Goal: Transaction & Acquisition: Book appointment/travel/reservation

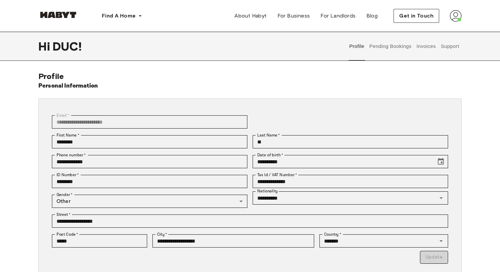
click at [457, 17] on img at bounding box center [455, 16] width 12 height 12
click at [364, 63] on div "**********" at bounding box center [250, 178] width 500 height 292
click at [359, 46] on button "Profile" at bounding box center [356, 46] width 17 height 29
click at [378, 46] on button "Pending Bookings" at bounding box center [390, 46] width 44 height 29
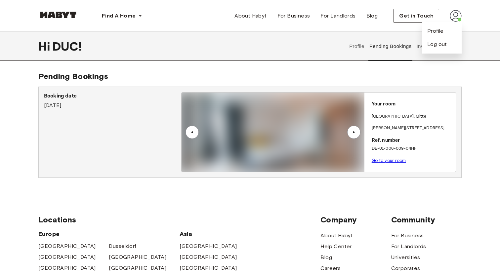
click at [388, 57] on button "Pending Bookings" at bounding box center [390, 46] width 44 height 29
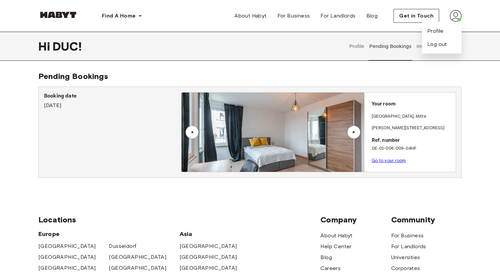
click at [478, 53] on div "Hi DUC ! Profile Pending Bookings Invoices Support" at bounding box center [250, 46] width 476 height 29
click at [413, 45] on div "Profile Pending Bookings Invoices Support" at bounding box center [404, 46] width 115 height 29
click at [433, 30] on span "Profile" at bounding box center [435, 31] width 17 height 8
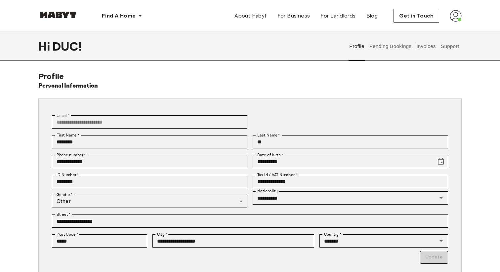
click at [428, 46] on button "Invoices" at bounding box center [425, 46] width 21 height 29
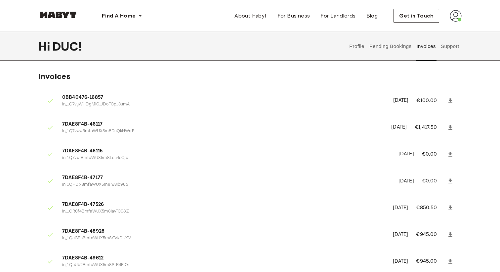
click at [357, 46] on button "Profile" at bounding box center [356, 46] width 17 height 29
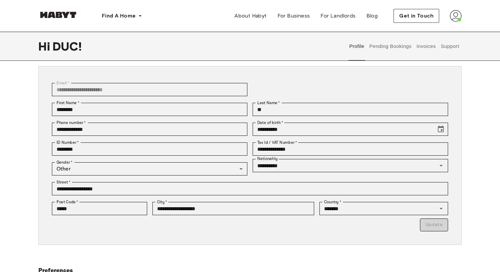
scroll to position [24, 0]
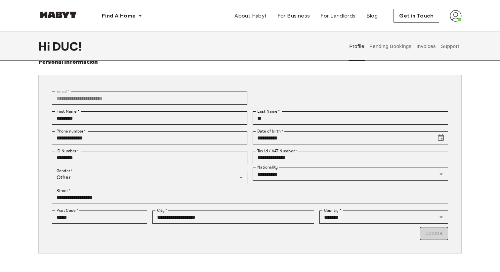
click at [376, 46] on button "Pending Bookings" at bounding box center [390, 46] width 44 height 29
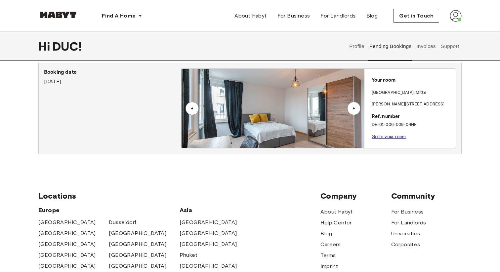
click at [353, 108] on div "▲" at bounding box center [353, 108] width 7 height 4
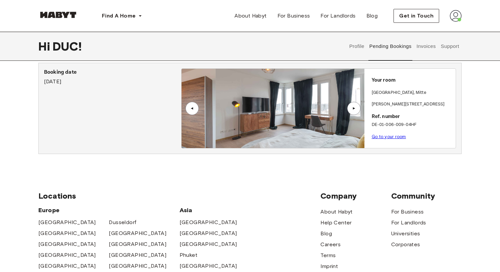
click at [353, 108] on div "▲" at bounding box center [353, 108] width 7 height 4
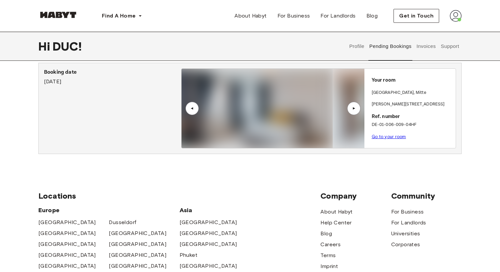
click at [353, 108] on div "▲" at bounding box center [353, 108] width 7 height 4
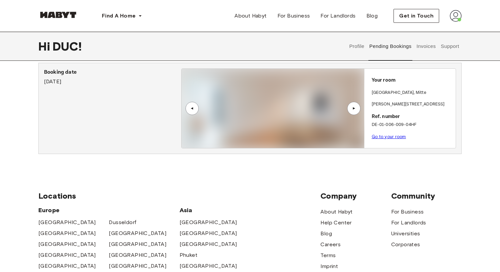
click at [419, 47] on button "Invoices" at bounding box center [425, 46] width 21 height 29
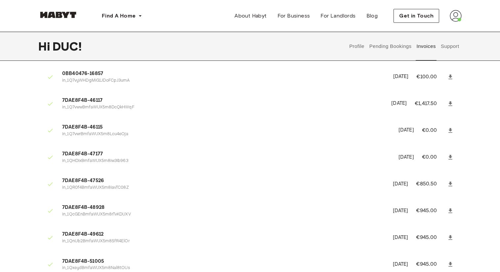
click at [446, 46] on button "Support" at bounding box center [449, 46] width 20 height 29
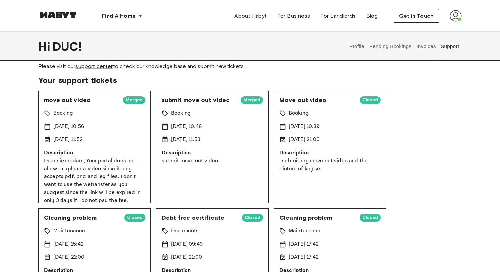
click at [464, 7] on div "Find A Home Europe Amsterdam Berlin Frankfurt Hamburg Lisbon Madrid Milan Moden…" at bounding box center [250, 16] width 476 height 32
click at [461, 11] on img at bounding box center [455, 16] width 12 height 12
click at [435, 29] on span "Profile" at bounding box center [435, 31] width 17 height 8
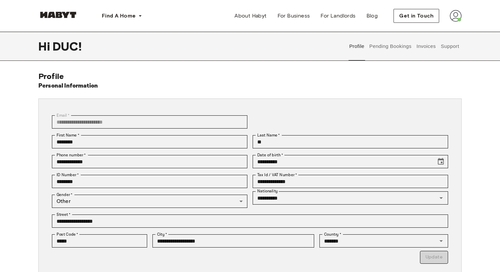
click at [397, 47] on button "Pending Bookings" at bounding box center [390, 46] width 44 height 29
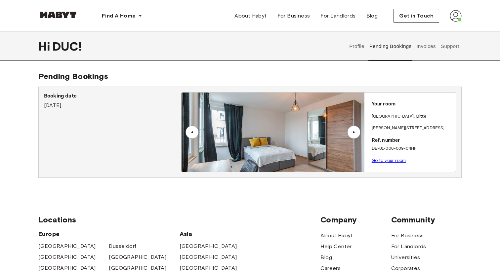
click at [428, 46] on button "Invoices" at bounding box center [425, 46] width 21 height 29
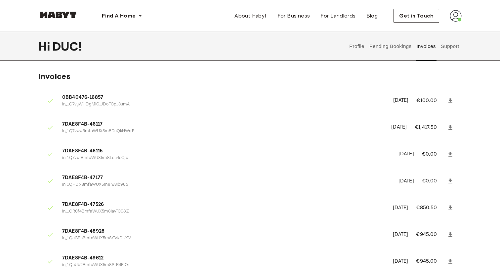
click at [449, 46] on button "Support" at bounding box center [449, 46] width 20 height 29
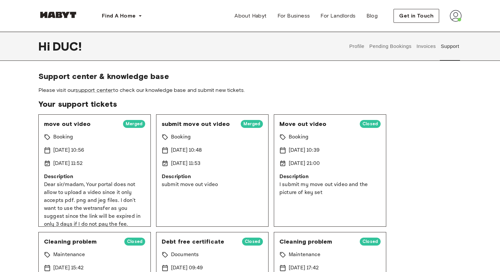
click at [451, 20] on img at bounding box center [455, 16] width 12 height 12
click at [206, 91] on span "Please visit our support center to check our knowledge base and submit new tick…" at bounding box center [249, 90] width 423 height 7
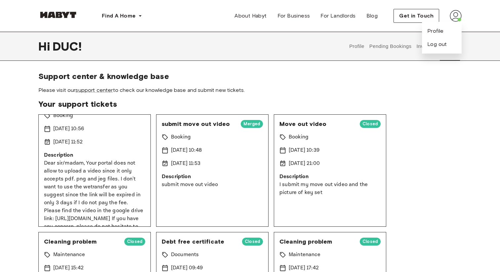
scroll to position [47, 0]
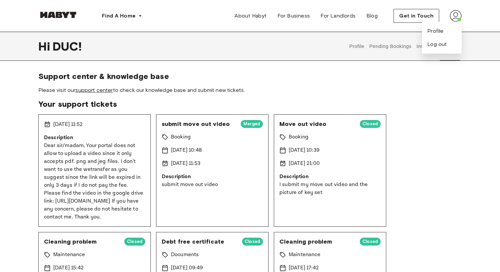
click at [100, 89] on link "support center" at bounding box center [93, 90] width 37 height 6
click at [390, 46] on button "Pending Bookings" at bounding box center [390, 46] width 44 height 29
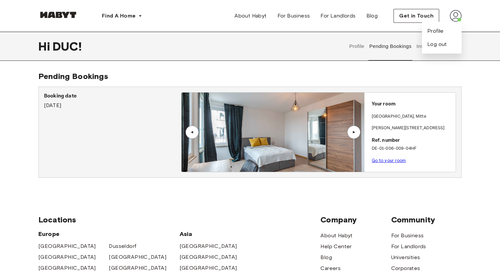
click at [258, 63] on div "Hi DUC ! Profile Pending Bookings Invoices Support Pending Bookings Booking dat…" at bounding box center [250, 110] width 500 height 157
click at [401, 148] on p "DE-01-006-009-04HF" at bounding box center [411, 148] width 81 height 7
click at [387, 160] on link "Go to your room" at bounding box center [388, 160] width 34 height 5
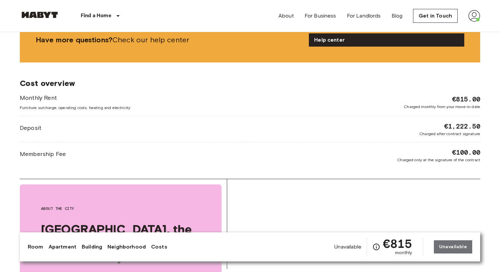
scroll to position [653, 0]
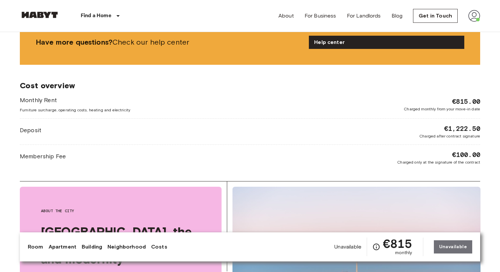
click at [438, 107] on span "Charged monthly from your move-in date" at bounding box center [441, 109] width 76 height 6
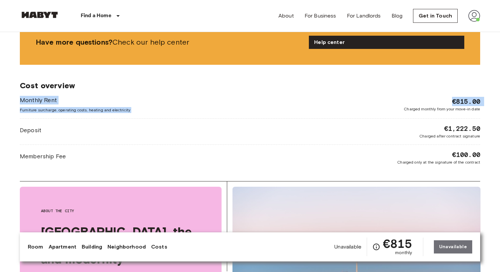
click at [460, 101] on span "€815.00" at bounding box center [466, 101] width 28 height 9
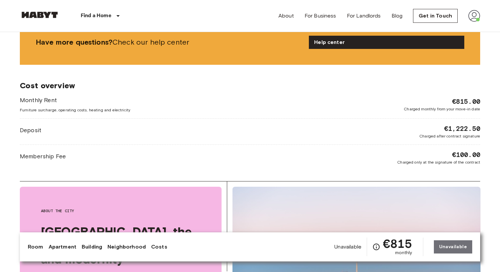
click at [460, 101] on span "€815.00" at bounding box center [466, 101] width 28 height 9
click at [446, 112] on span "Charged monthly from your move-in date" at bounding box center [441, 109] width 76 height 6
click at [452, 108] on span "Charged monthly from your move-in date" at bounding box center [441, 109] width 76 height 6
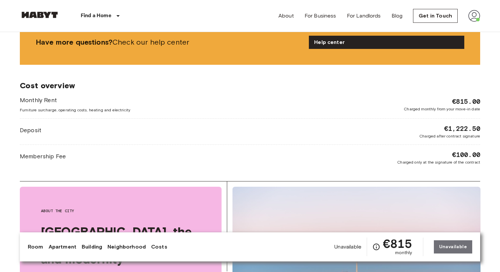
click at [452, 108] on span "Charged monthly from your move-in date" at bounding box center [441, 109] width 76 height 6
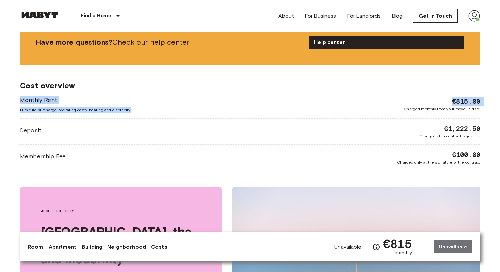
click at [452, 160] on span "Charged only at the signature of the contract" at bounding box center [438, 162] width 83 height 6
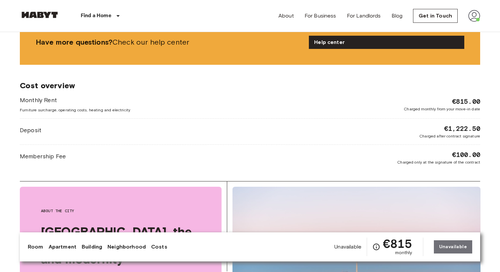
click at [452, 160] on span "Charged only at the signature of the contract" at bounding box center [438, 162] width 83 height 6
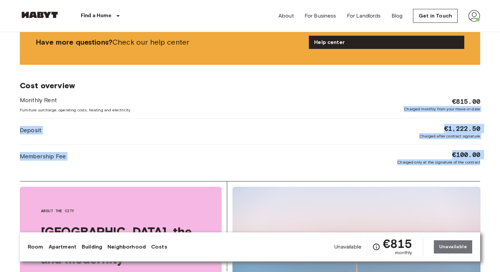
drag, startPoint x: 452, startPoint y: 160, endPoint x: 465, endPoint y: 103, distance: 58.3
click at [464, 105] on div "Monthly Rent Furniture surcharge, operating costs, heating and electricity €815…" at bounding box center [250, 130] width 460 height 69
click at [465, 103] on span "€815.00" at bounding box center [466, 101] width 28 height 9
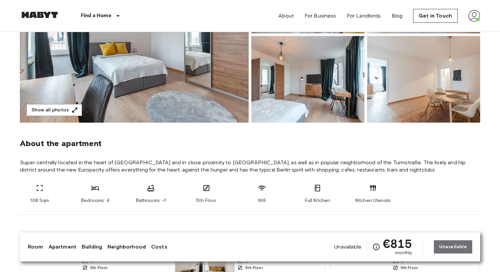
scroll to position [175, 0]
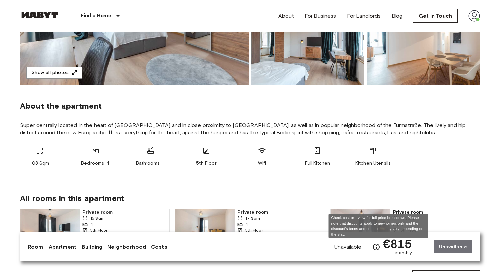
click at [377, 248] on icon "Check cost overview for full price breakdown. Please note that discounts apply …" at bounding box center [376, 247] width 8 height 8
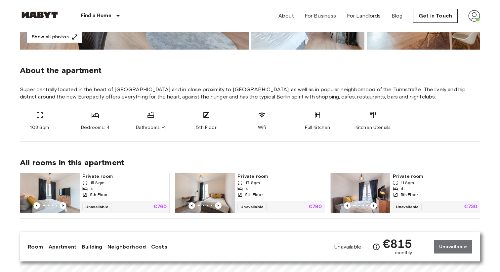
scroll to position [246, 0]
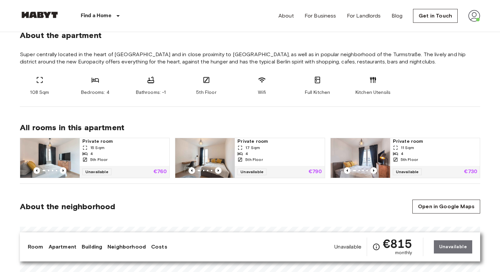
click at [130, 153] on div "4" at bounding box center [124, 154] width 84 height 6
click at [259, 81] on icon at bounding box center [262, 80] width 8 height 8
click at [270, 60] on span "Super centrally located in the heart of [GEOGRAPHIC_DATA] and in close proximit…" at bounding box center [250, 58] width 460 height 15
click at [259, 57] on span "Super centrally located in the heart of [GEOGRAPHIC_DATA] and in close proximit…" at bounding box center [250, 58] width 460 height 15
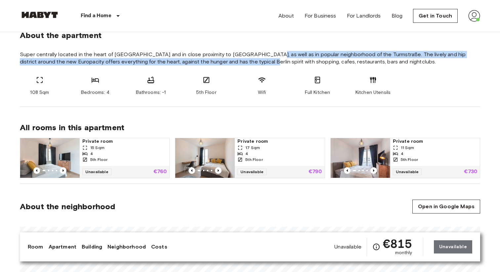
drag, startPoint x: 259, startPoint y: 57, endPoint x: 232, endPoint y: 62, distance: 27.9
click at [232, 62] on span "Super centrally located in the heart of [GEOGRAPHIC_DATA] and in close proximit…" at bounding box center [250, 58] width 460 height 15
drag, startPoint x: 232, startPoint y: 62, endPoint x: 234, endPoint y: 55, distance: 7.7
click at [234, 55] on span "Super centrally located in the heart of [GEOGRAPHIC_DATA] and in close proximit…" at bounding box center [250, 58] width 460 height 15
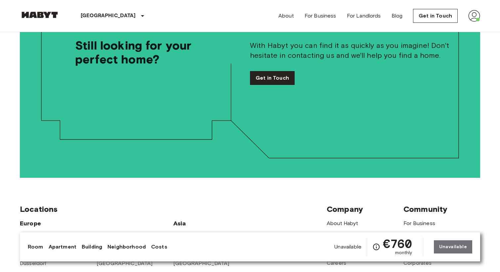
scroll to position [1426, 0]
